Goal: Transaction & Acquisition: Purchase product/service

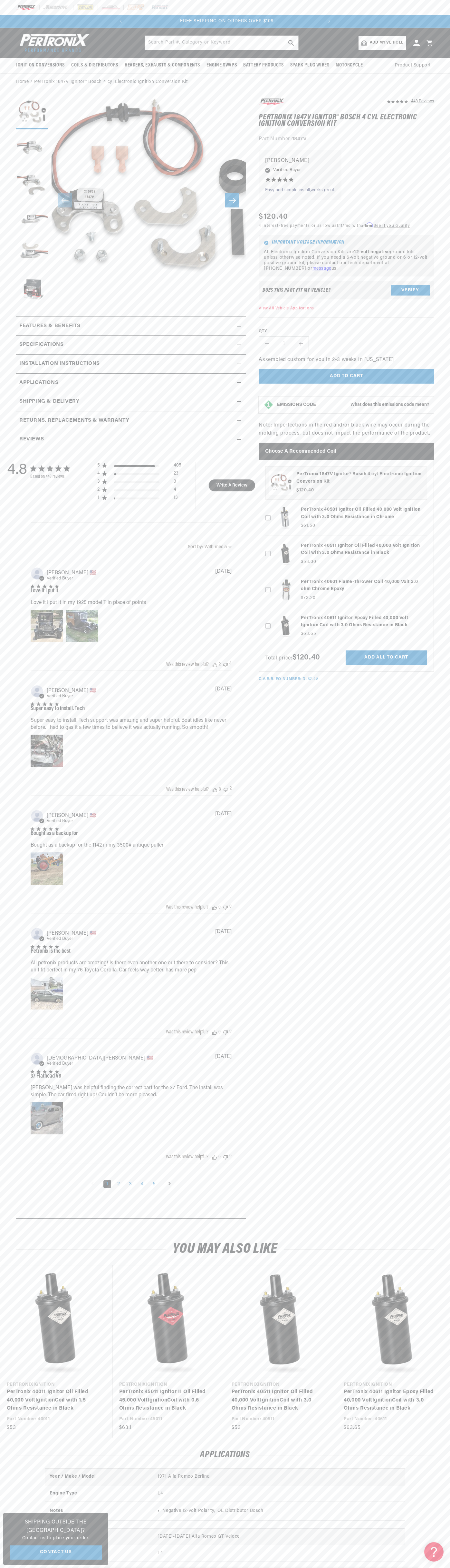
scroll to position [0, 196]
click at [30, 3] on div at bounding box center [225, 7] width 450 height 15
click at [421, 425] on div "448 Reviews" at bounding box center [347, 390] width 175 height 585
click at [353, 1567] on html "Skip to content Your cart Your cart is empty Get the right parts the first time…" at bounding box center [225, 784] width 450 height 1568
click at [19, 85] on link "Home" at bounding box center [22, 82] width 13 height 7
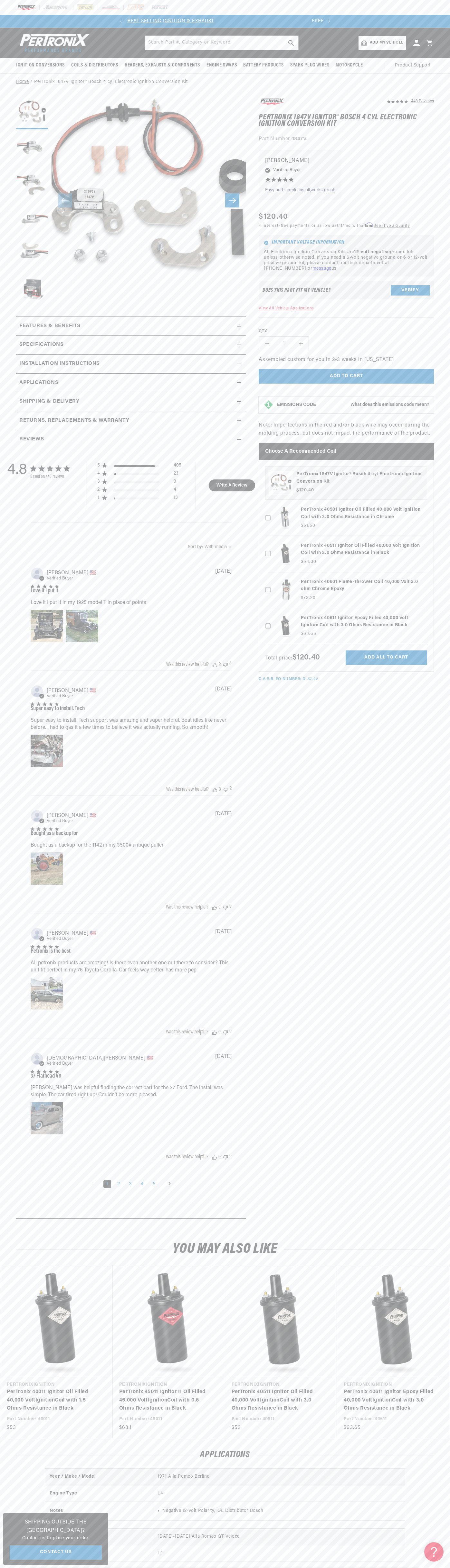
scroll to position [0, 14]
